Goal: Obtain resource: Download file/media

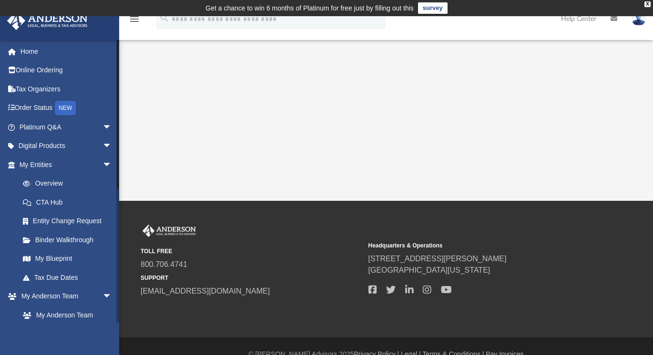
scroll to position [248, 0]
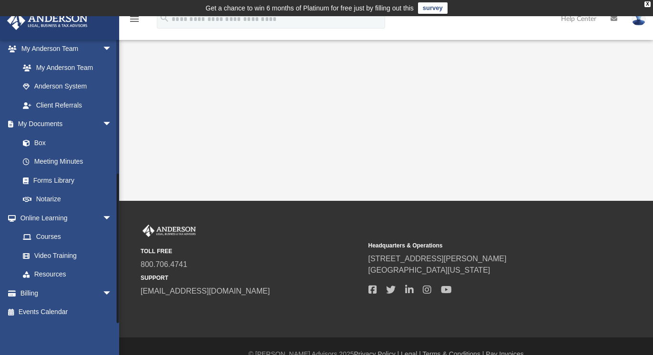
drag, startPoint x: 116, startPoint y: 301, endPoint x: 110, endPoint y: 351, distance: 50.0
click at [110, 351] on div "[EMAIL_ADDRESS][DOMAIN_NAME] Sign Out [EMAIL_ADDRESS][DOMAIN_NAME] Home Online …" at bounding box center [59, 217] width 119 height 355
click at [41, 148] on link "Box" at bounding box center [69, 142] width 113 height 19
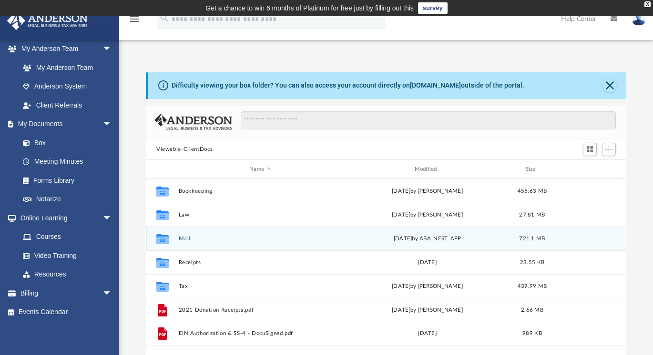
scroll to position [209, 473]
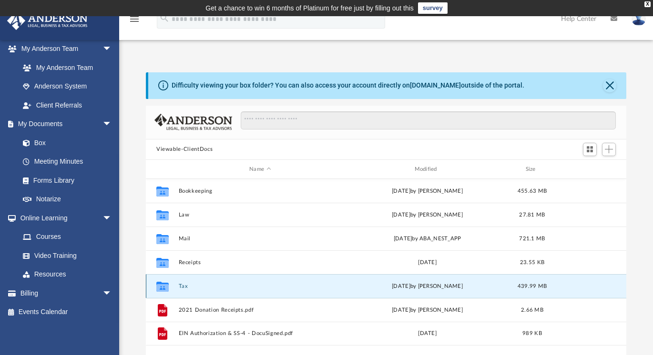
click at [183, 289] on button "Tax" at bounding box center [260, 286] width 163 height 6
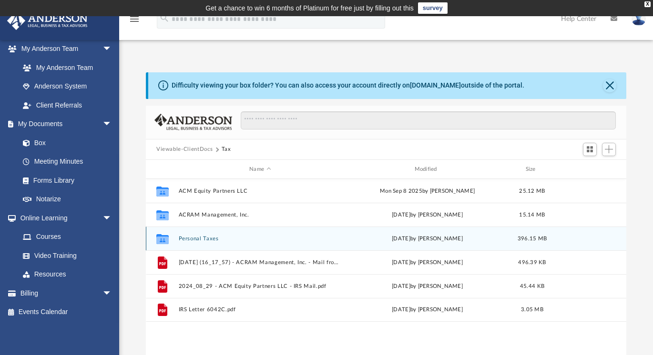
click at [186, 242] on div "Collaborated Folder Personal Taxes [DATE] by [PERSON_NAME] 396.15 MB" at bounding box center [386, 239] width 480 height 24
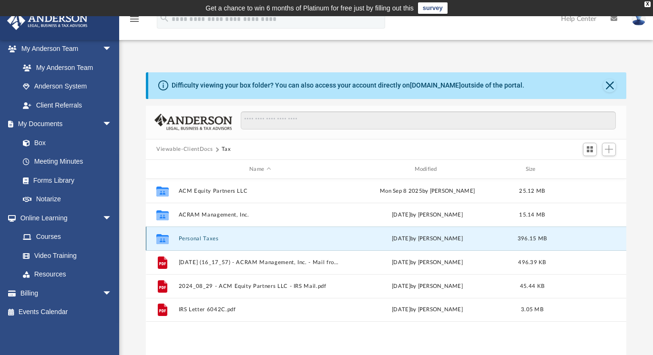
click at [185, 236] on button "Personal Taxes" at bounding box center [260, 239] width 163 height 6
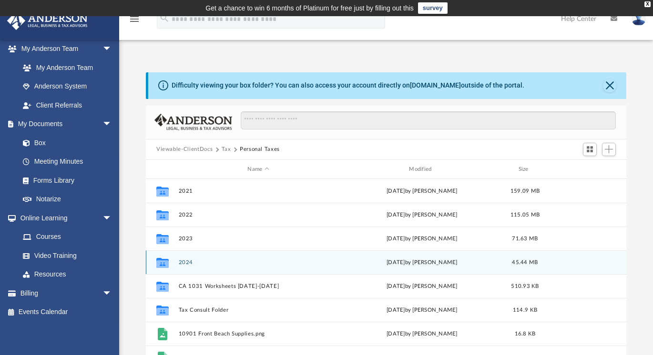
click at [182, 259] on div "Collaborated Folder 2024 [DATE] by [PERSON_NAME] 45.44 MB" at bounding box center [386, 263] width 480 height 24
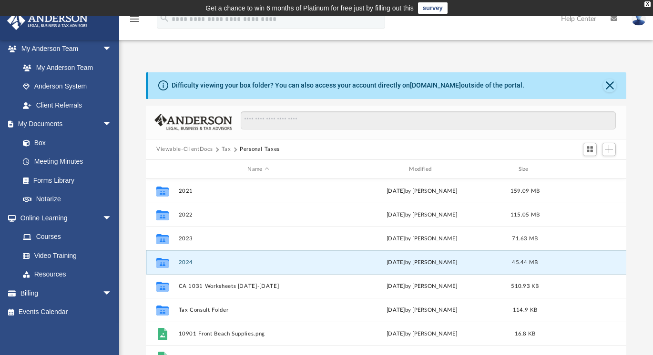
click at [218, 260] on button "2024" at bounding box center [259, 263] width 160 height 6
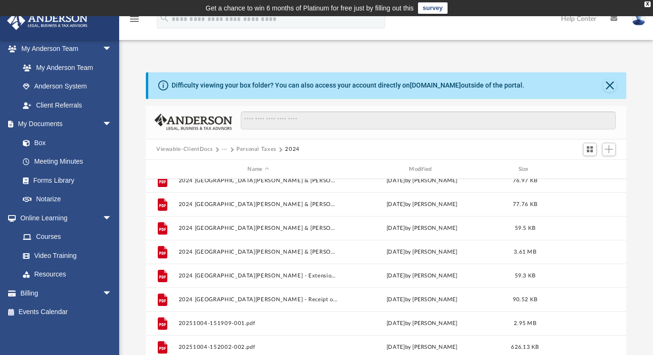
scroll to position [109, 0]
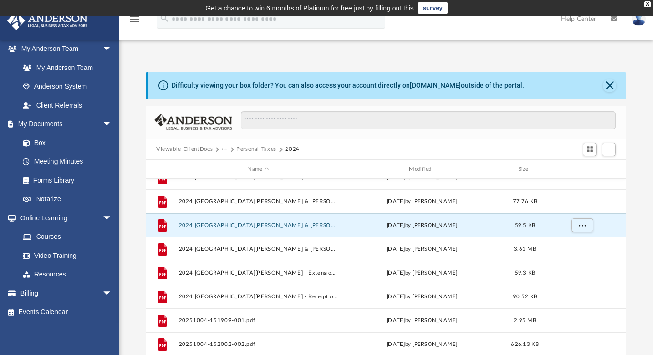
click at [290, 223] on button "2024 [GEOGRAPHIC_DATA][PERSON_NAME] & [PERSON_NAME] - OUPC Payment Voucher.pdf" at bounding box center [259, 225] width 160 height 6
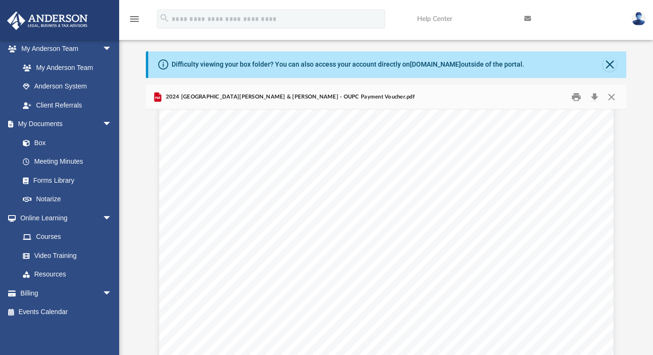
scroll to position [0, 0]
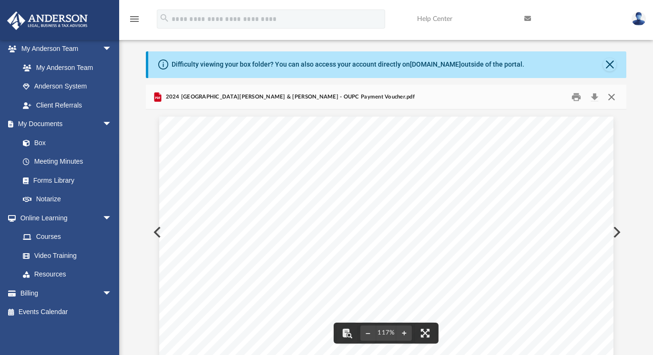
click at [611, 96] on button "Close" at bounding box center [611, 97] width 17 height 15
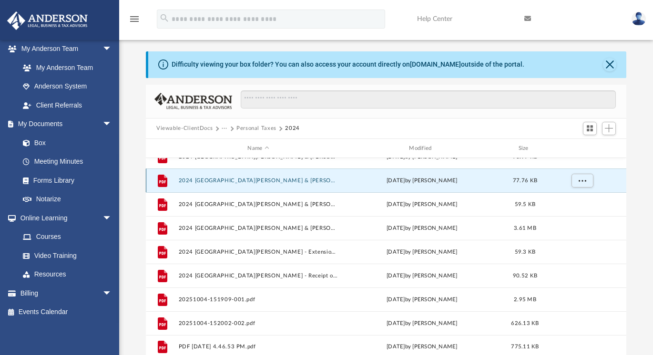
click at [273, 179] on button "2024 [GEOGRAPHIC_DATA][PERSON_NAME] & [PERSON_NAME] - MI 1040 V Payment Voucher…" at bounding box center [259, 181] width 160 height 6
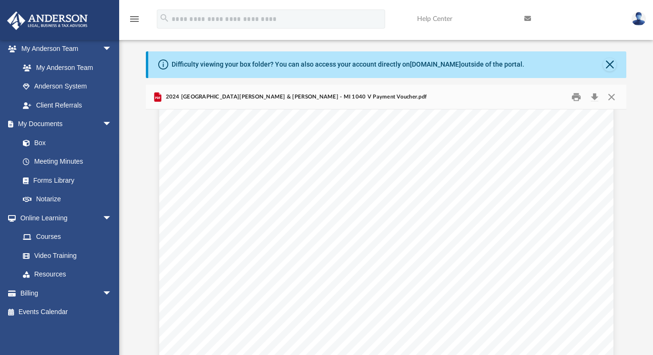
scroll to position [86, 0]
click at [611, 99] on button "Close" at bounding box center [611, 97] width 17 height 15
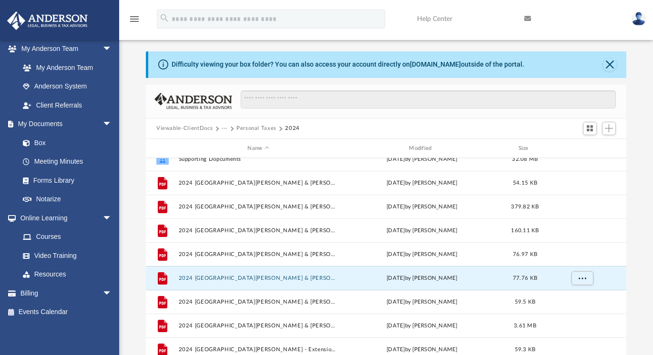
scroll to position [0, 0]
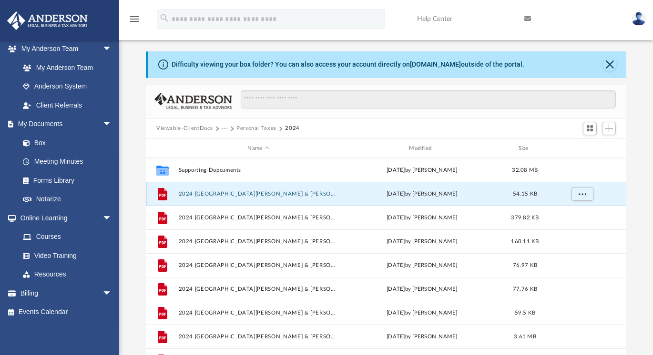
click at [313, 192] on button "2024 [GEOGRAPHIC_DATA][PERSON_NAME] & [PERSON_NAME] - 140ME-PV [US_STATE] Payme…" at bounding box center [259, 194] width 160 height 6
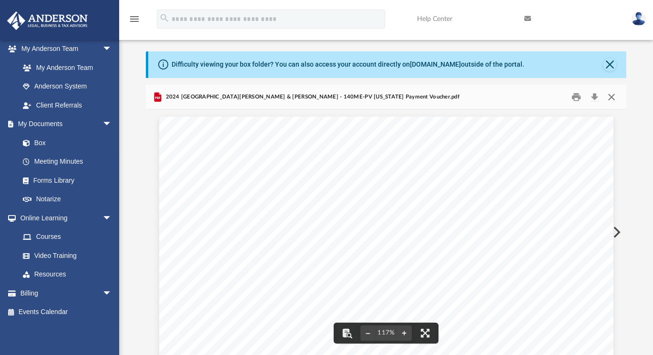
click at [610, 97] on button "Close" at bounding box center [611, 97] width 17 height 15
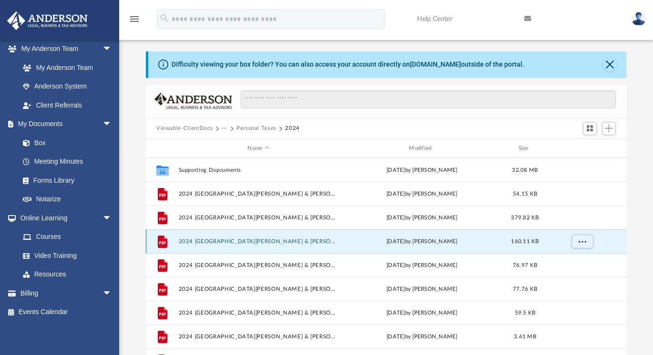
click at [310, 242] on button "2024 [GEOGRAPHIC_DATA][PERSON_NAME] & [PERSON_NAME] - Filing Instructions.pdf" at bounding box center [259, 242] width 160 height 6
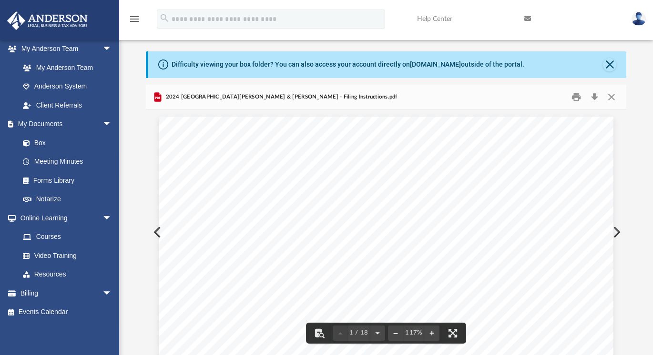
scroll to position [215, 0]
click at [626, 175] on div "Difficulty viewing your box folder? You can also access your account directly o…" at bounding box center [386, 203] width 534 height 304
click at [618, 229] on button "Preview" at bounding box center [615, 232] width 21 height 27
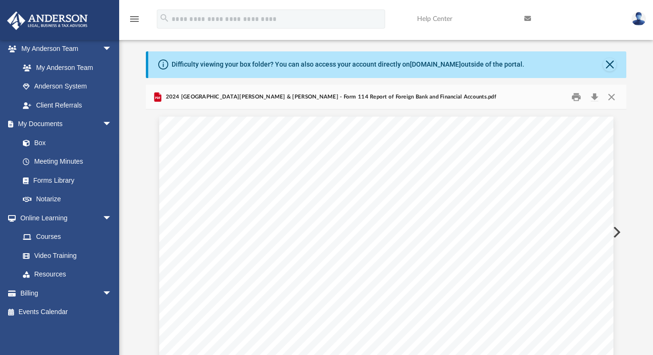
click at [618, 229] on button "Preview" at bounding box center [615, 232] width 21 height 27
click at [617, 231] on button "Preview" at bounding box center [615, 232] width 21 height 27
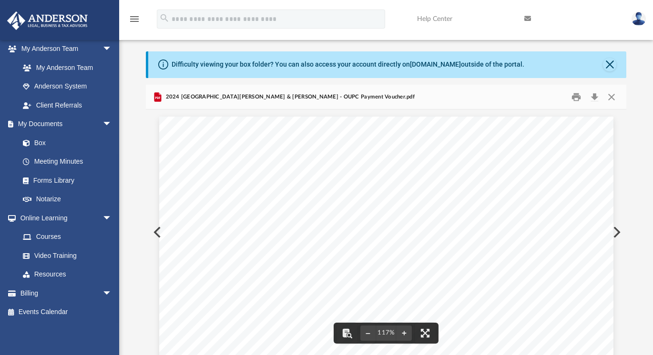
click at [618, 230] on button "Preview" at bounding box center [615, 232] width 21 height 27
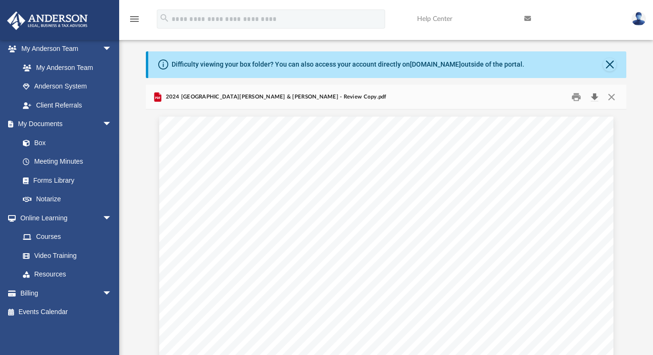
click at [591, 96] on button "Download" at bounding box center [593, 97] width 17 height 15
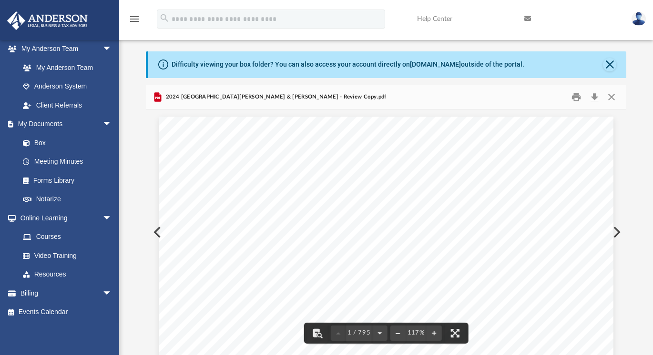
click at [616, 232] on button "Preview" at bounding box center [615, 232] width 21 height 27
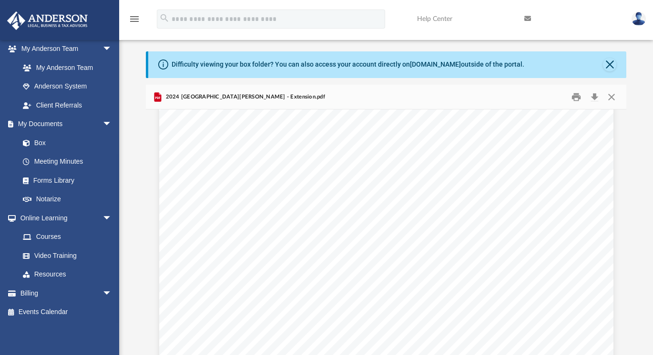
scroll to position [334, 0]
click at [617, 232] on button "Preview" at bounding box center [615, 232] width 21 height 27
